Goal: Information Seeking & Learning: Understand process/instructions

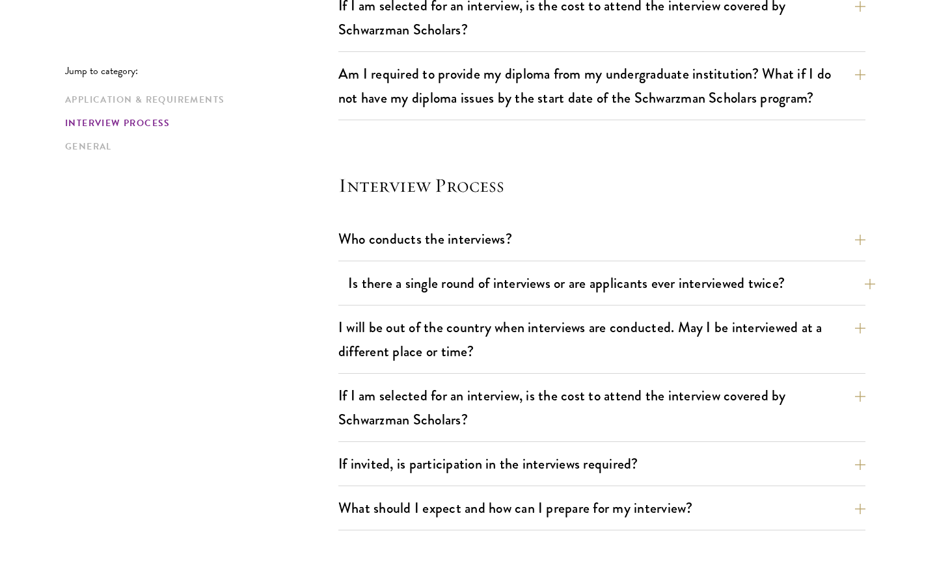
scroll to position [1345, 0]
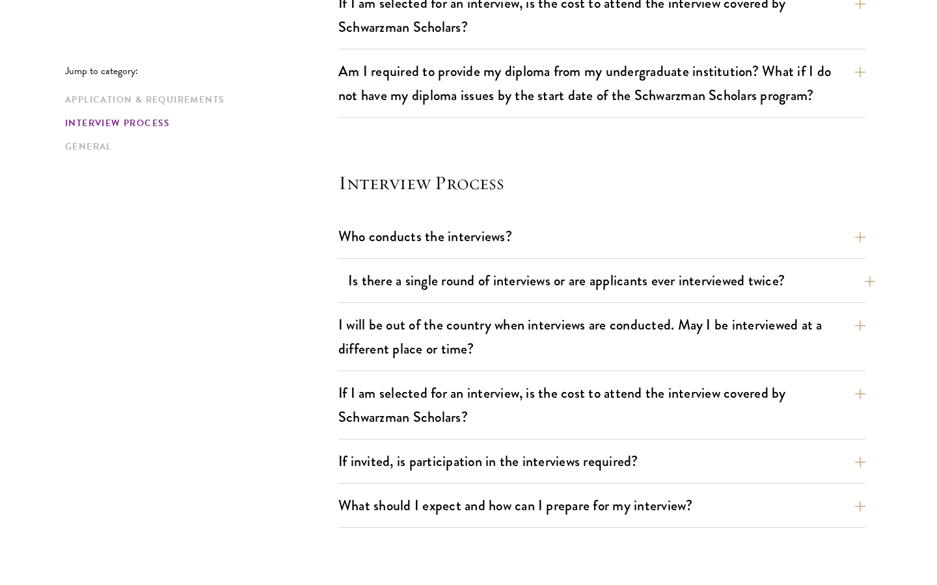
click at [453, 291] on button "Is there a single round of interviews or are applicants ever interviewed twice?" at bounding box center [611, 280] width 527 height 29
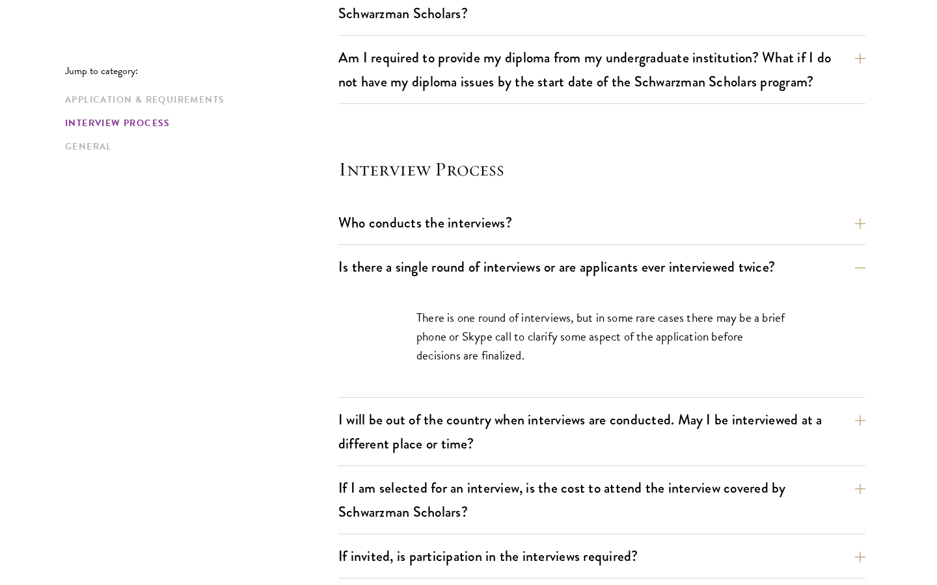
scroll to position [1364, 0]
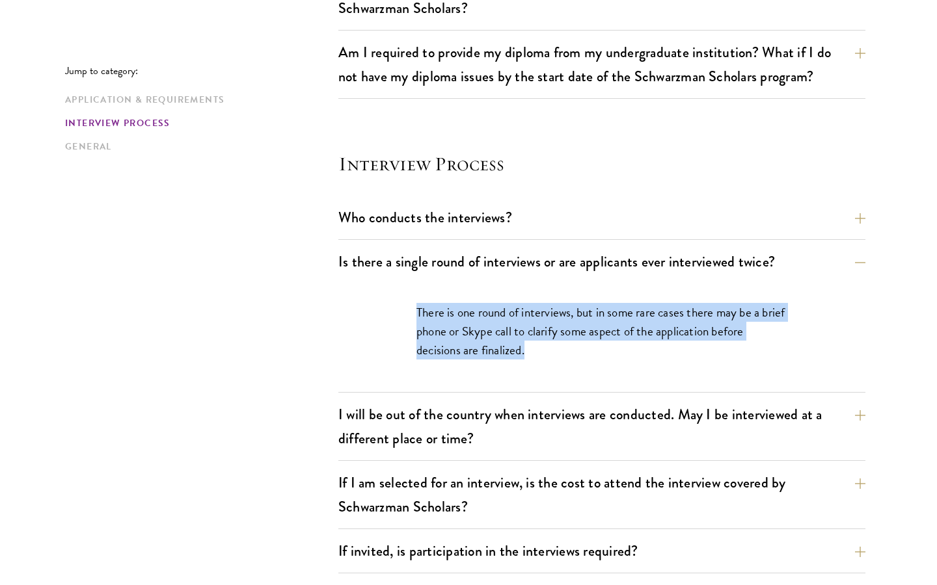
drag, startPoint x: 526, startPoint y: 353, endPoint x: 390, endPoint y: 307, distance: 142.8
click at [390, 307] on div "There is one round of interviews, but in some rare cases there may be a brief p…" at bounding box center [601, 338] width 449 height 109
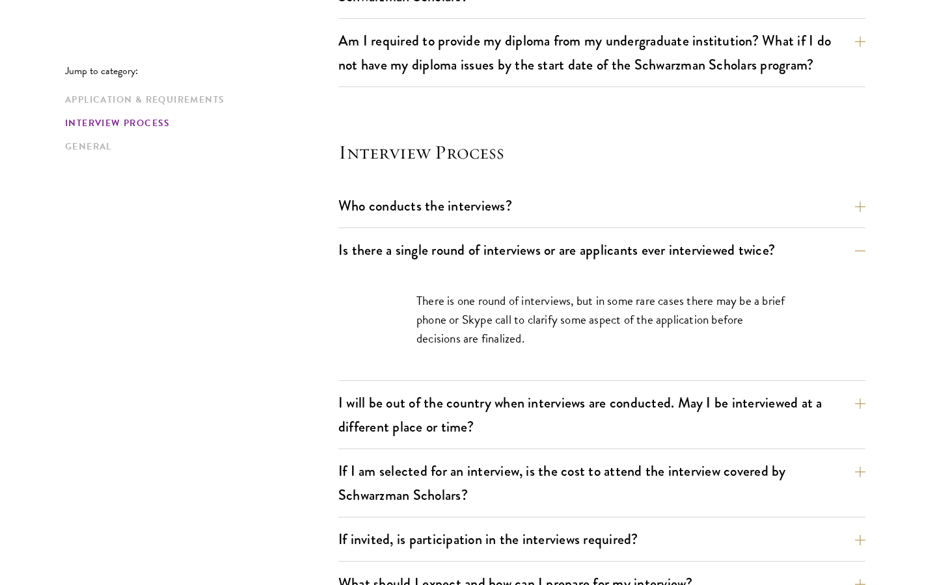
scroll to position [1377, 0]
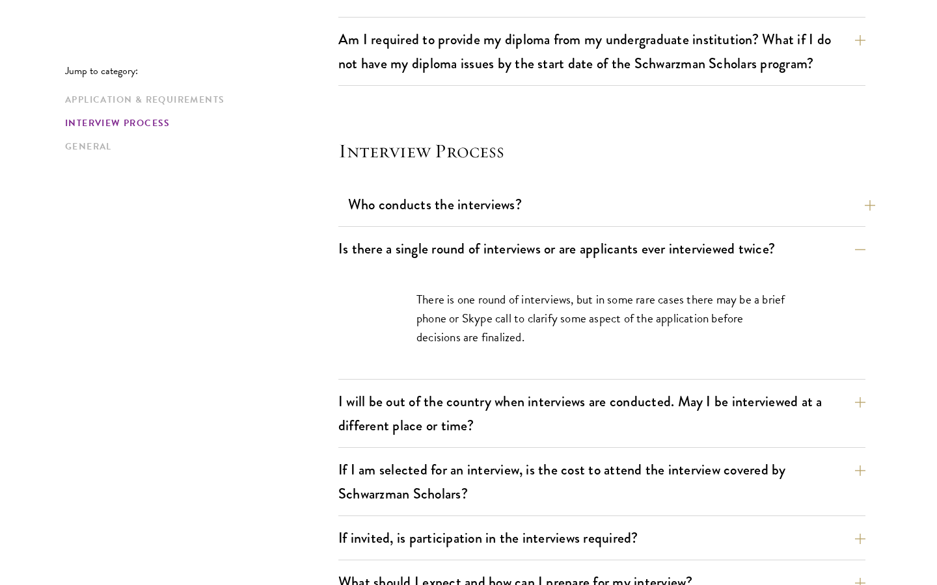
click at [436, 207] on button "Who conducts the interviews?" at bounding box center [611, 204] width 527 height 29
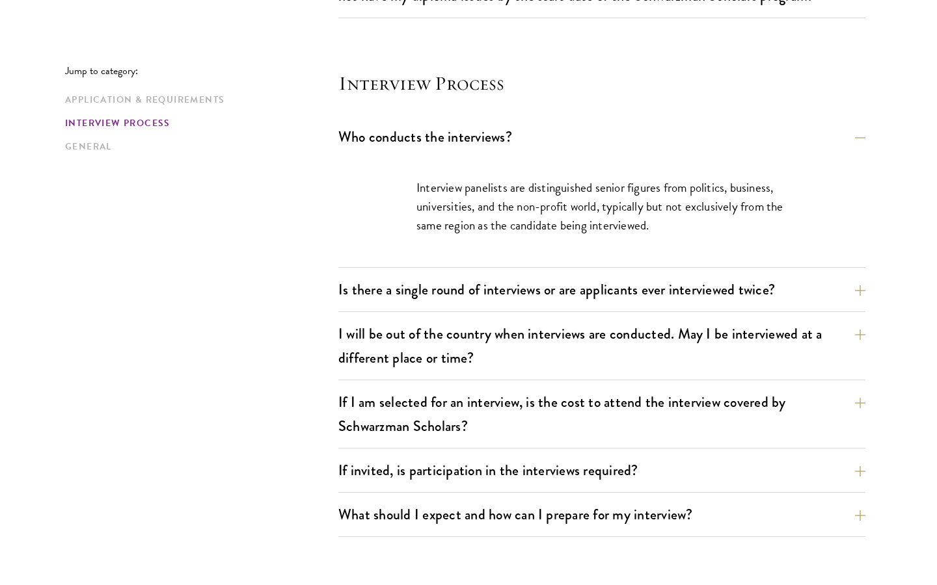
scroll to position [1448, 0]
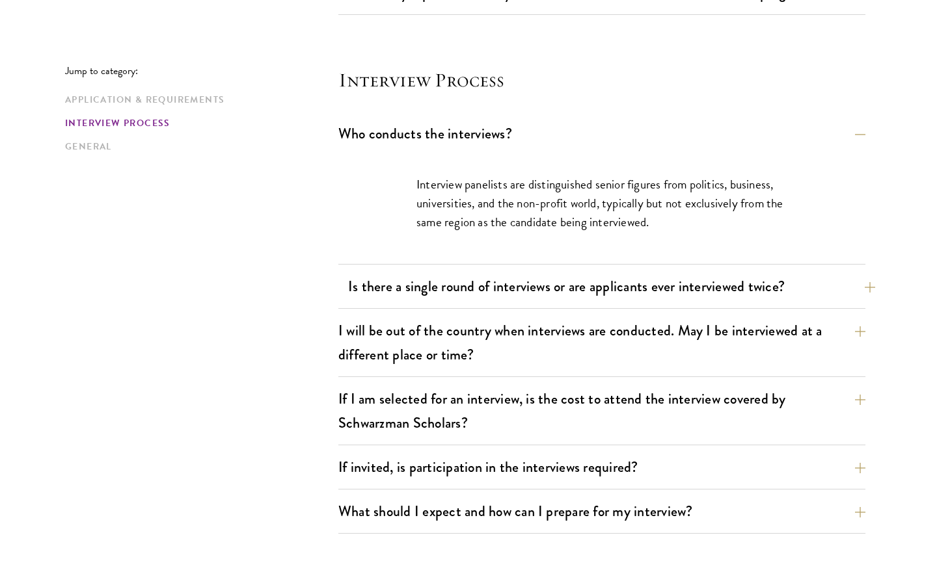
click at [443, 301] on button "Is there a single round of interviews or are applicants ever interviewed twice?" at bounding box center [611, 286] width 527 height 29
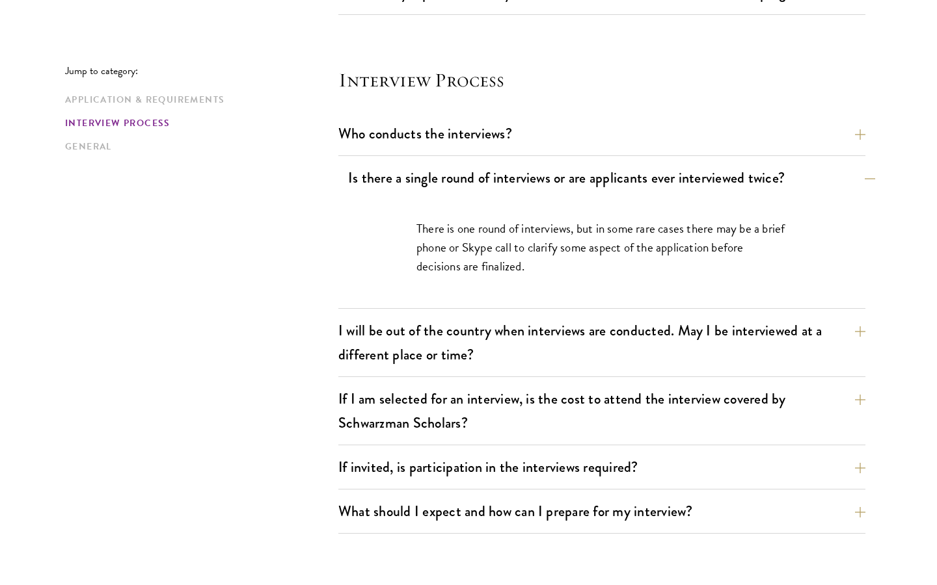
click at [429, 164] on button "Is there a single round of interviews or are applicants ever interviewed twice?" at bounding box center [611, 177] width 527 height 29
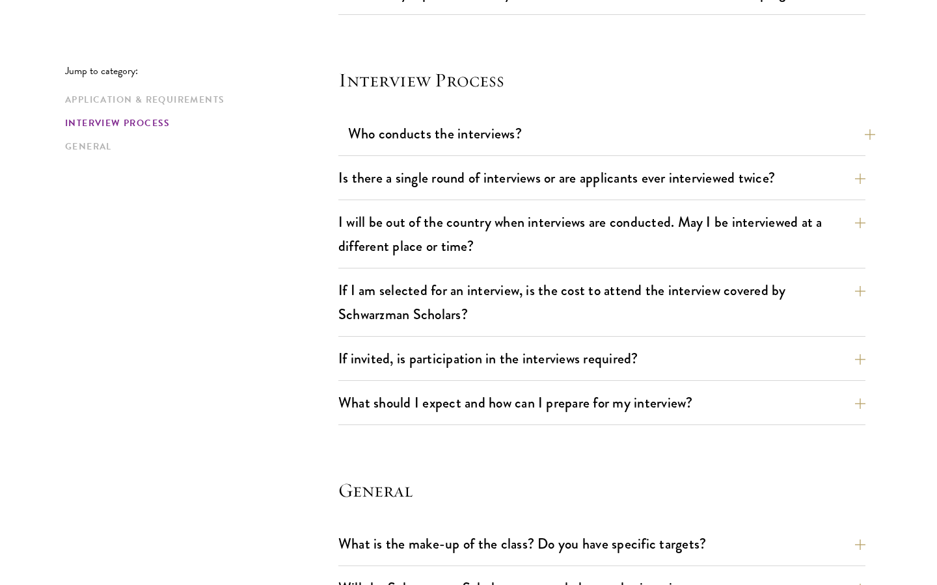
click at [424, 129] on button "Who conducts the interviews?" at bounding box center [611, 133] width 527 height 29
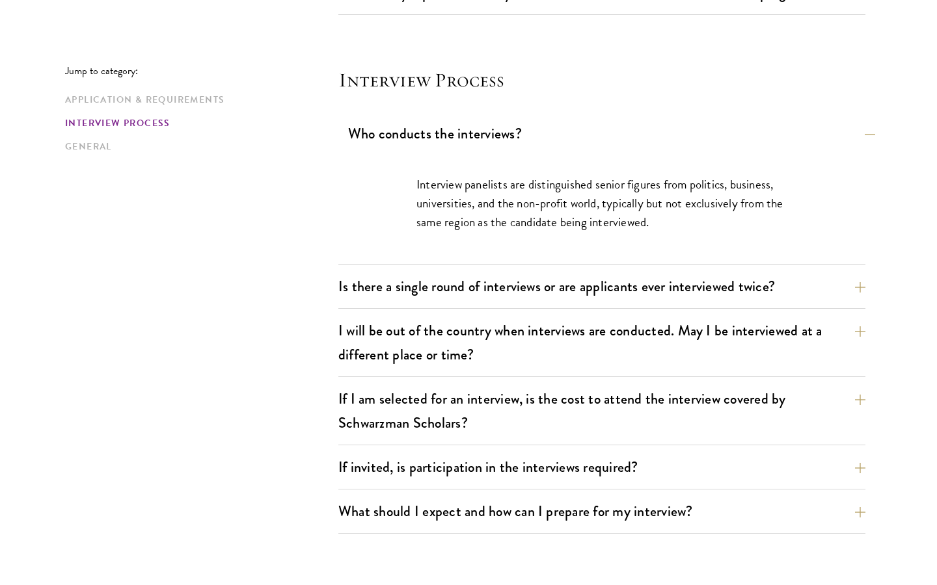
click at [424, 129] on button "Who conducts the interviews?" at bounding box center [611, 133] width 527 height 29
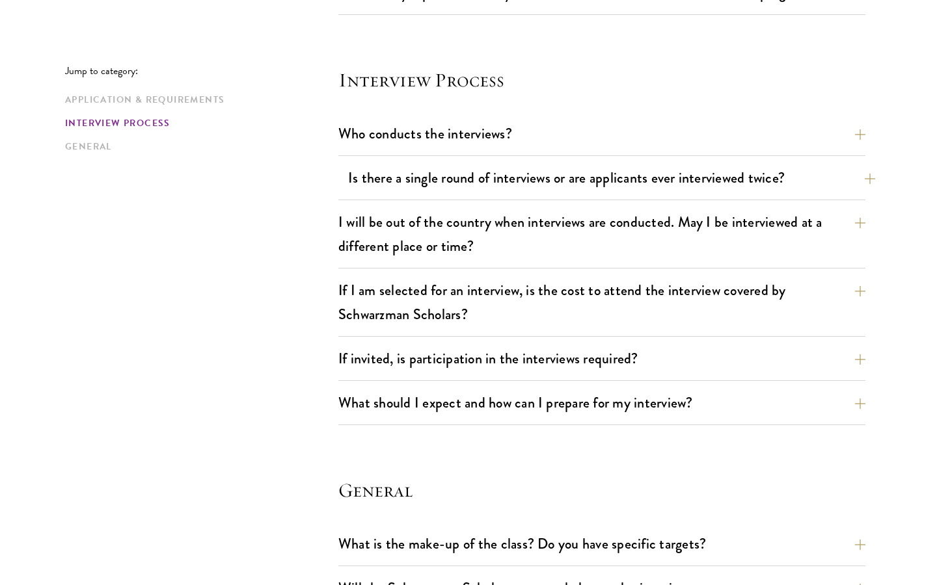
click at [443, 167] on button "Is there a single round of interviews or are applicants ever interviewed twice?" at bounding box center [611, 177] width 527 height 29
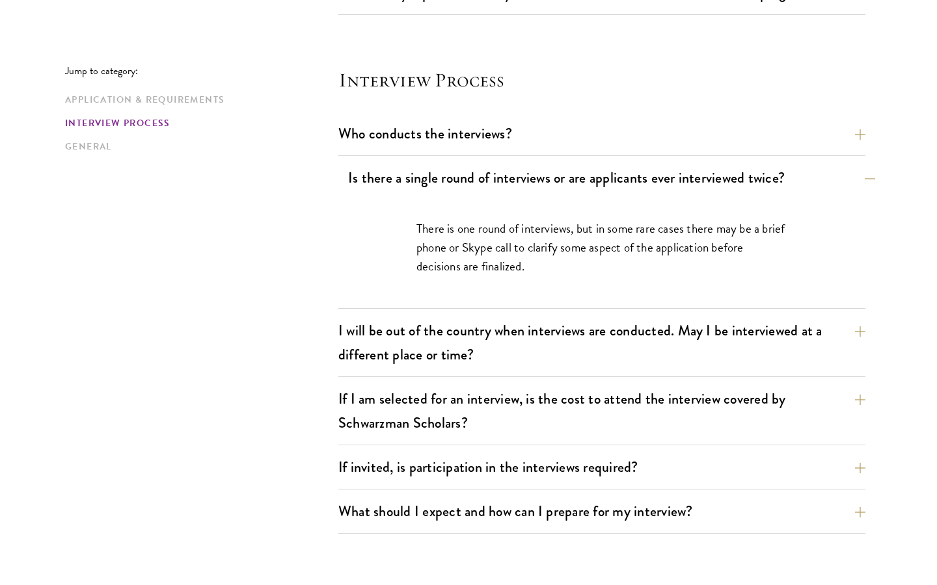
click at [443, 168] on button "Is there a single round of interviews or are applicants ever interviewed twice?" at bounding box center [611, 177] width 527 height 29
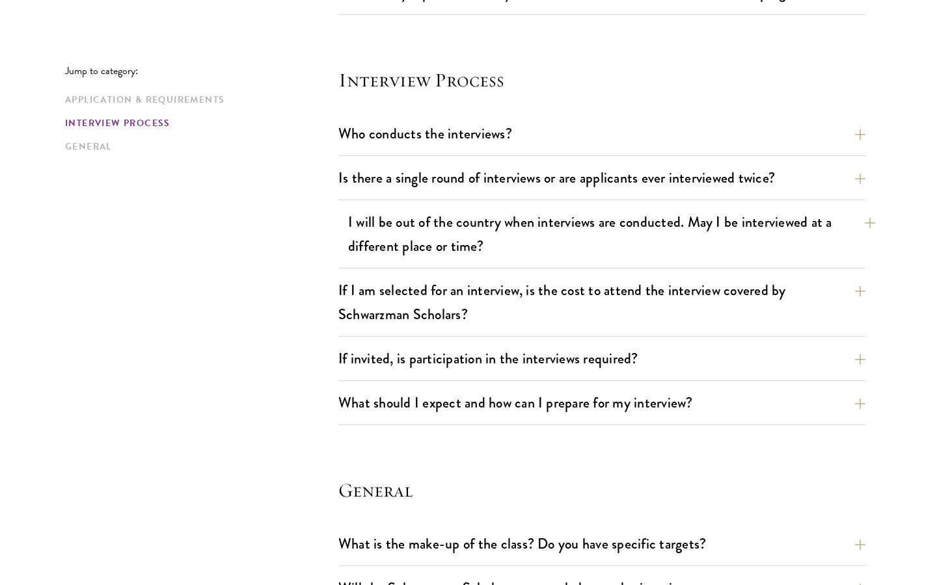
click at [436, 215] on button "I will be out of the country when interviews are conducted. May I be interviewe…" at bounding box center [611, 234] width 527 height 53
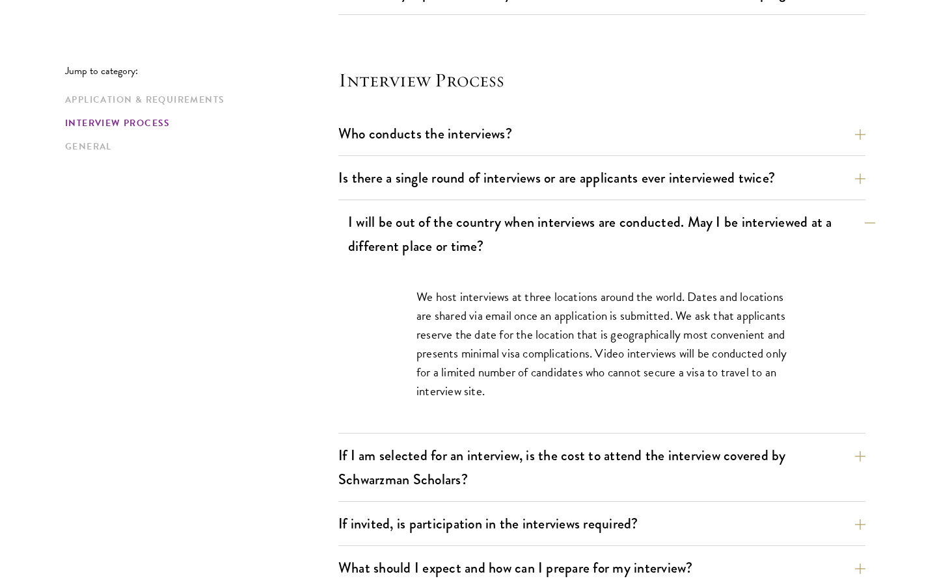
click at [436, 215] on button "I will be out of the country when interviews are conducted. May I be interviewe…" at bounding box center [611, 234] width 527 height 53
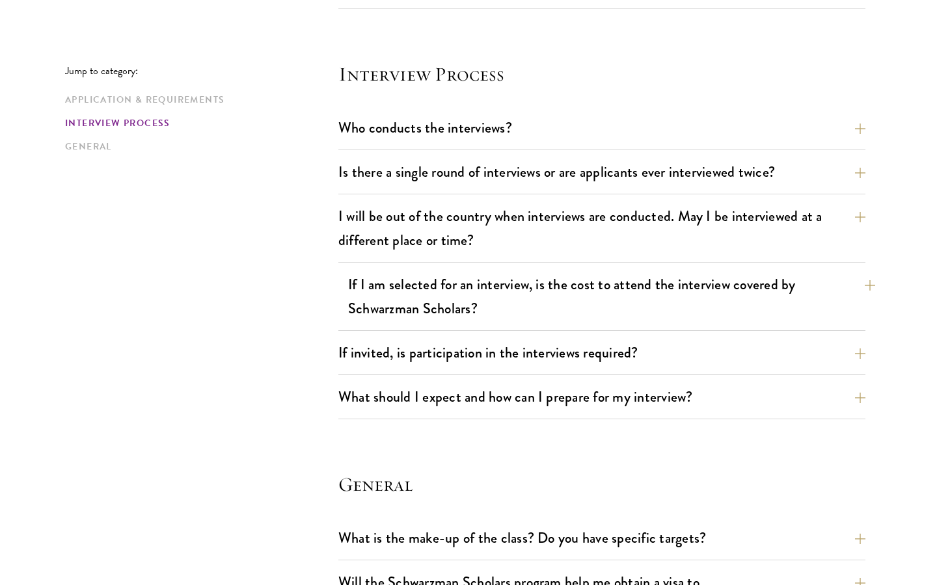
scroll to position [1455, 0]
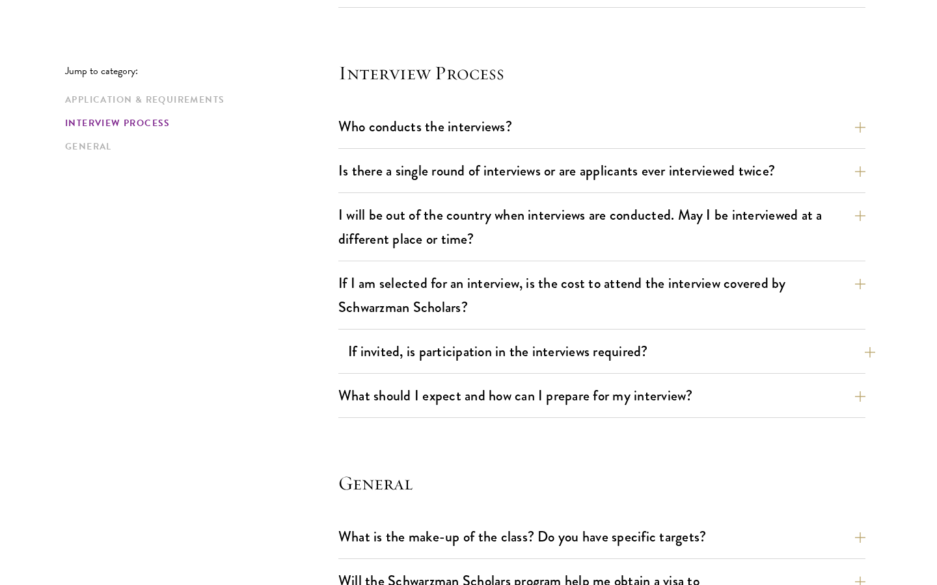
click at [433, 346] on button "If invited, is participation in the interviews required?" at bounding box center [611, 351] width 527 height 29
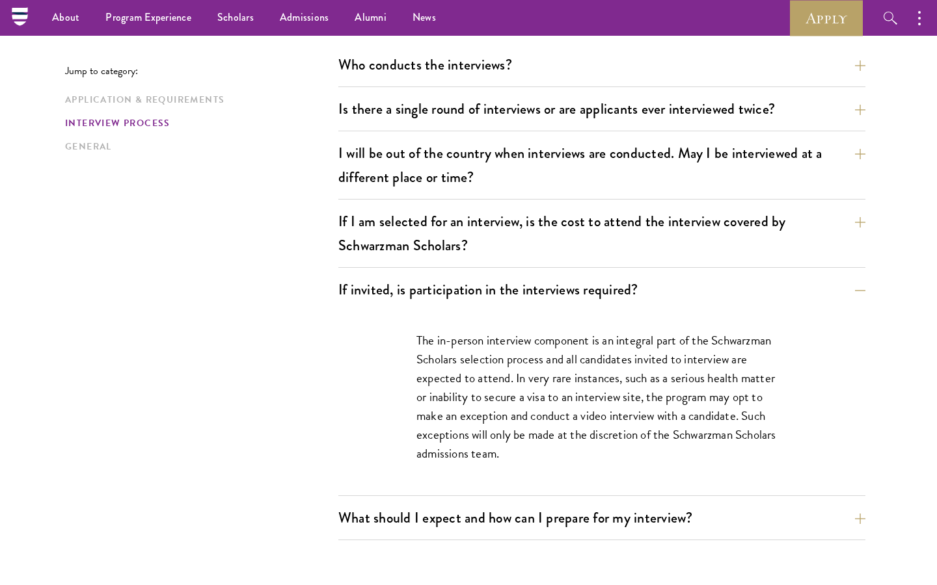
scroll to position [1410, 0]
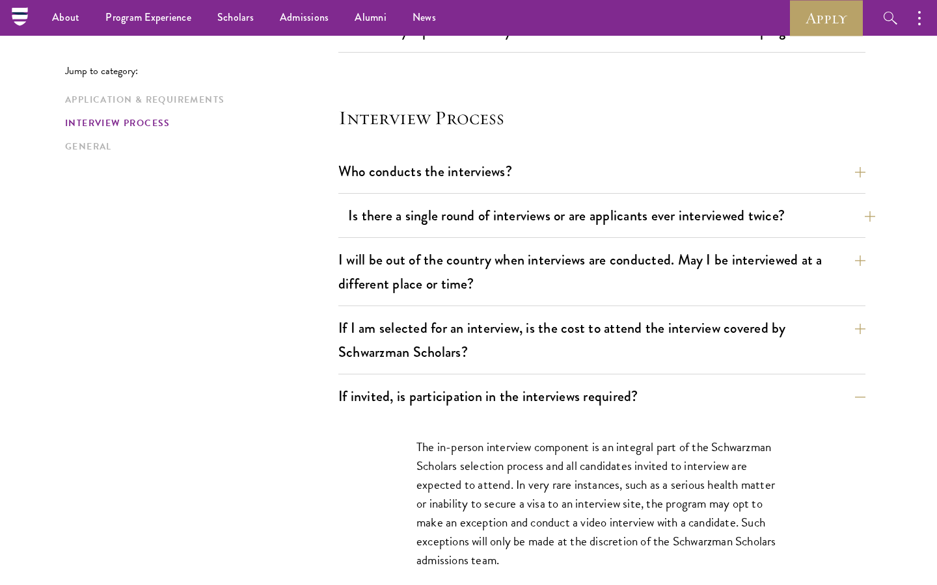
click at [442, 219] on button "Is there a single round of interviews or are applicants ever interviewed twice?" at bounding box center [611, 215] width 527 height 29
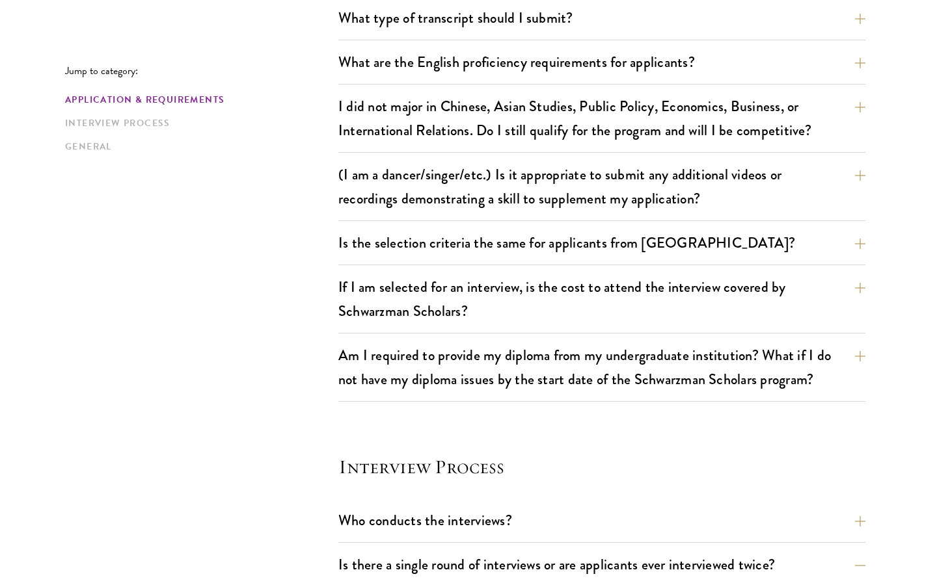
scroll to position [1062, 0]
